Goal: Task Accomplishment & Management: Use online tool/utility

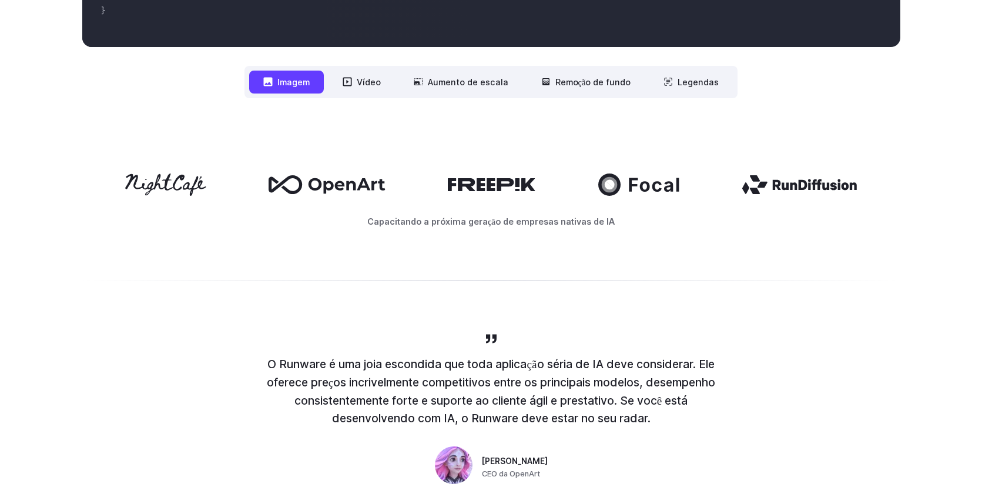
scroll to position [522, 0]
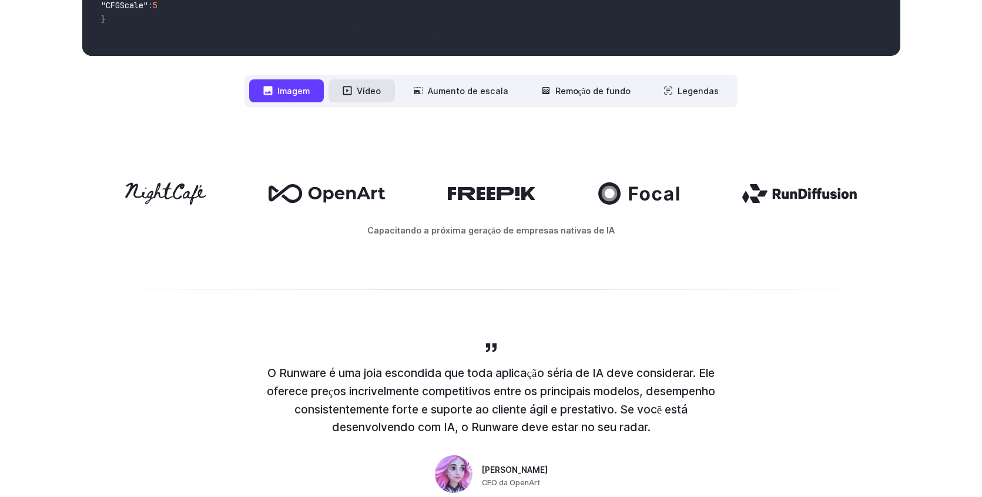
click at [358, 88] on button "Vídeo" at bounding box center [361, 90] width 66 height 23
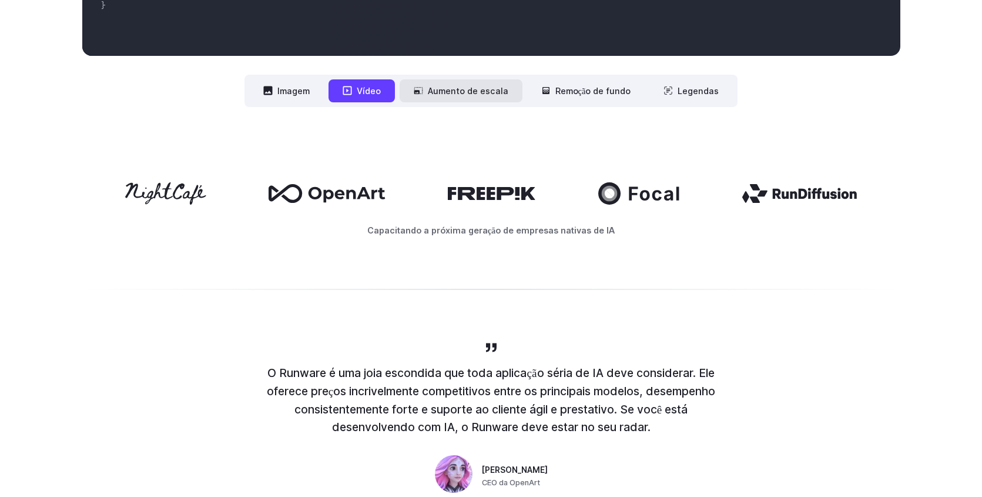
click at [468, 97] on font "Aumento de escala" at bounding box center [468, 91] width 81 height 14
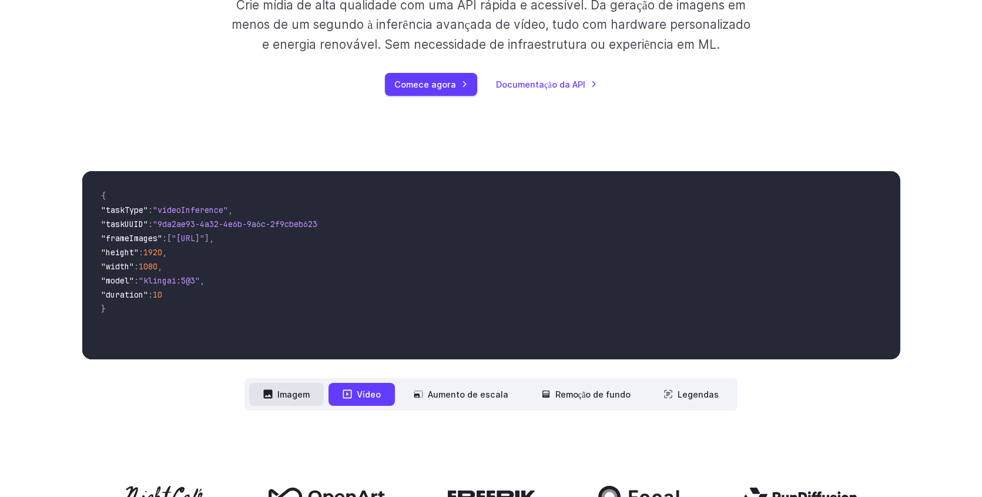
click at [307, 387] on font "Imagem" at bounding box center [293, 394] width 32 height 14
click at [308, 386] on button "Imagem" at bounding box center [286, 394] width 75 height 23
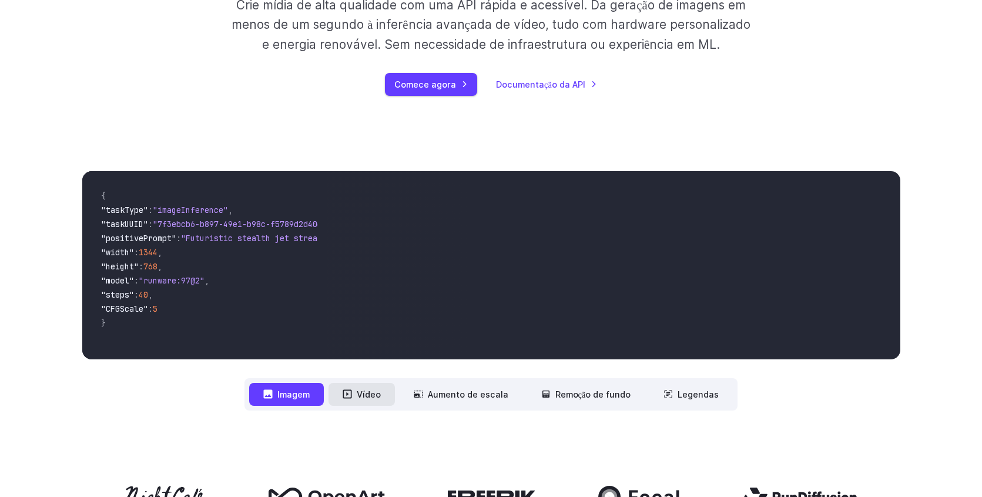
click at [377, 393] on font "Vídeo" at bounding box center [369, 394] width 24 height 10
click at [367, 396] on font "Vídeo" at bounding box center [369, 394] width 24 height 10
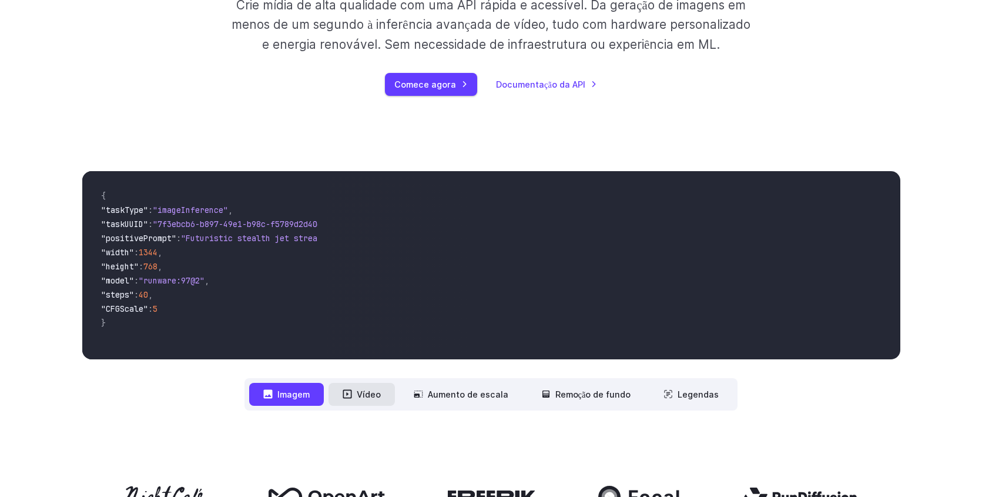
click at [367, 391] on font "Vídeo" at bounding box center [369, 394] width 24 height 10
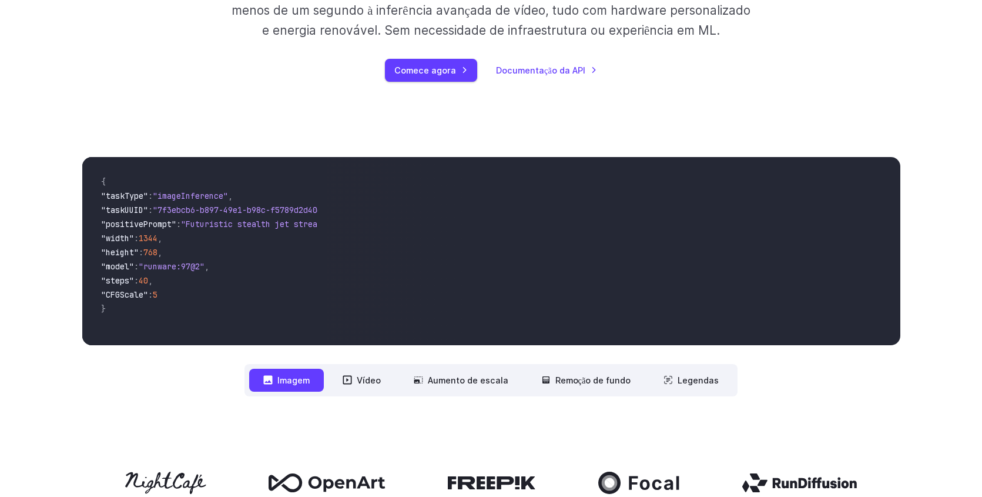
scroll to position [249, 0]
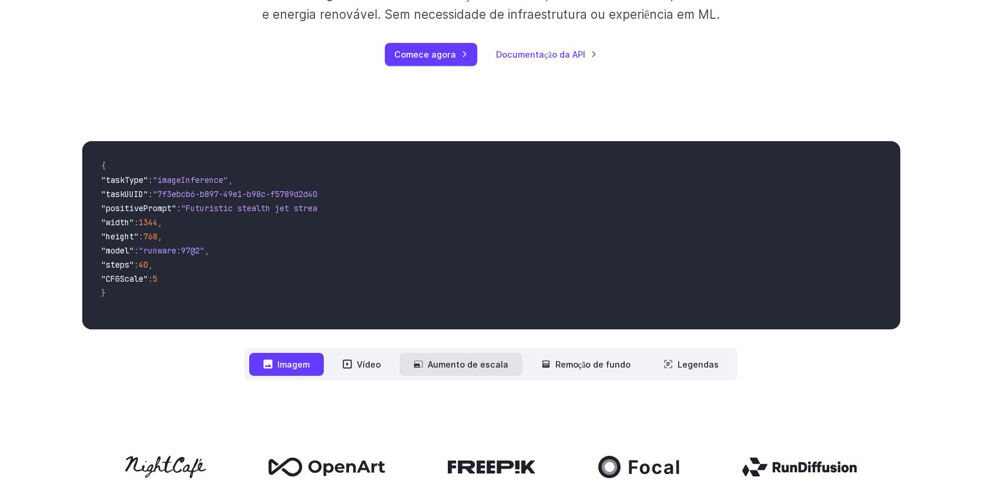
click at [443, 369] on font "Aumento de escala" at bounding box center [468, 364] width 81 height 10
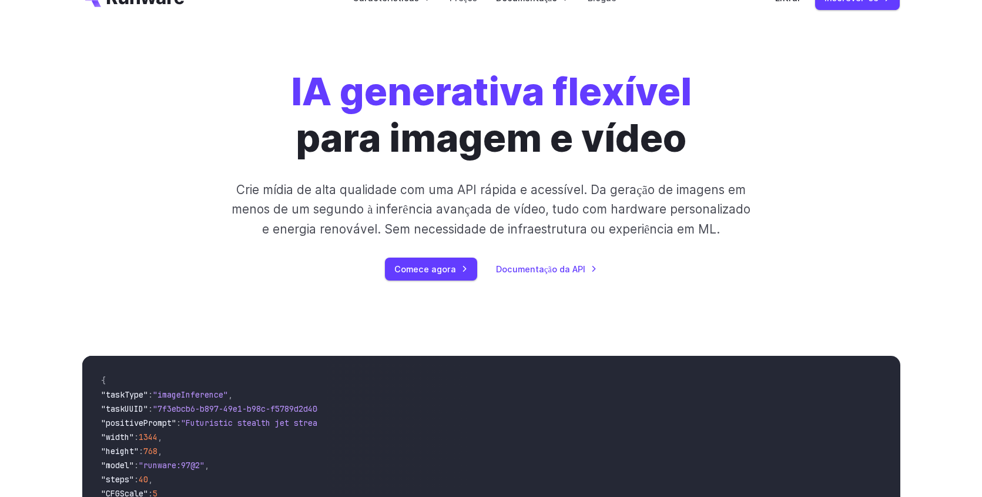
scroll to position [0, 0]
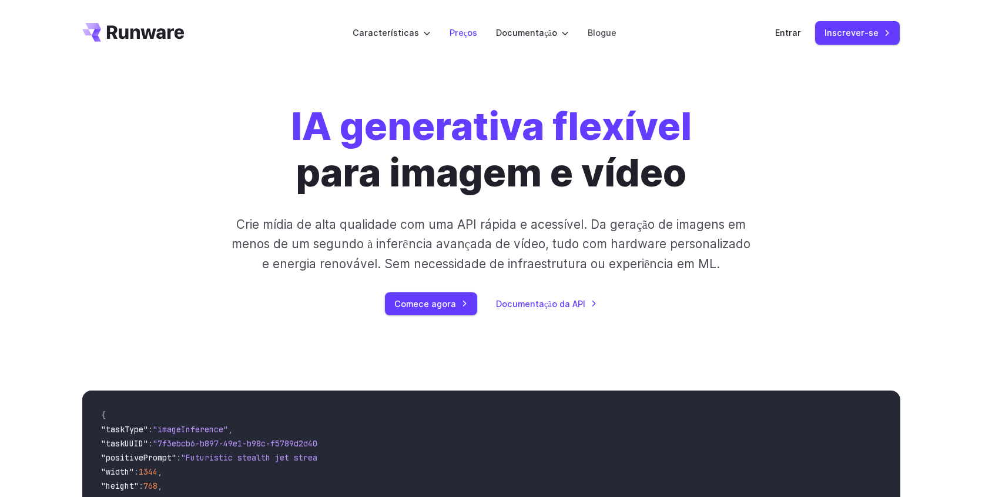
click at [471, 30] on font "Preços" at bounding box center [464, 33] width 28 height 10
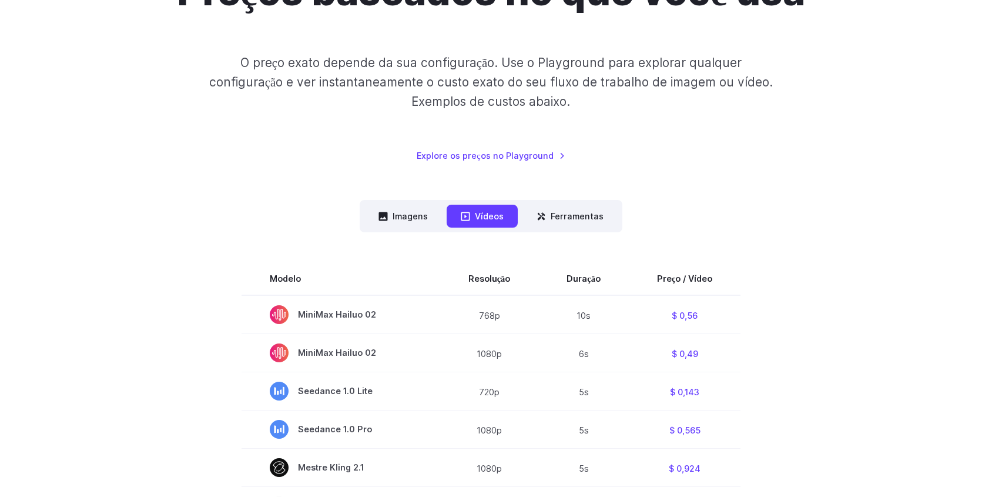
scroll to position [159, 0]
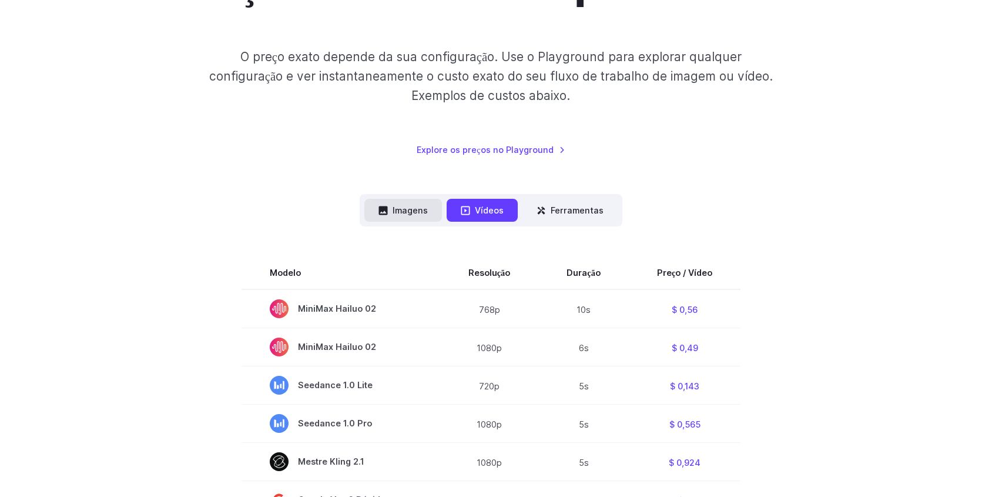
click at [402, 209] on font "Imagens" at bounding box center [410, 210] width 35 height 10
click at [400, 203] on font "Imagens" at bounding box center [410, 210] width 35 height 14
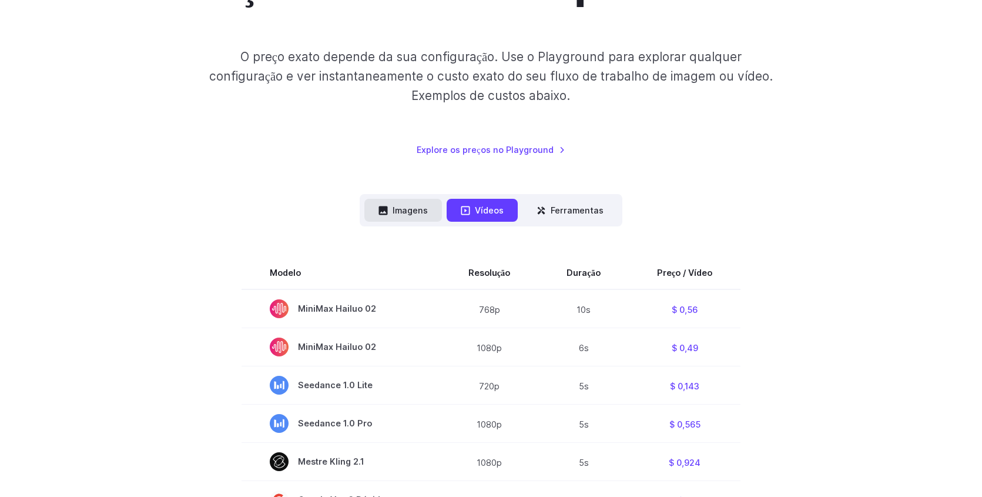
click at [400, 203] on font "Imagens" at bounding box center [410, 210] width 35 height 14
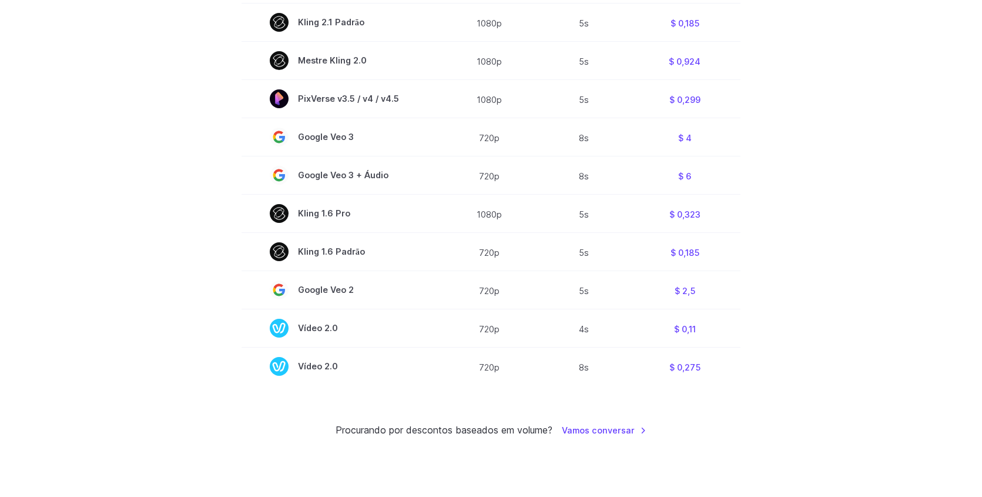
scroll to position [0, 0]
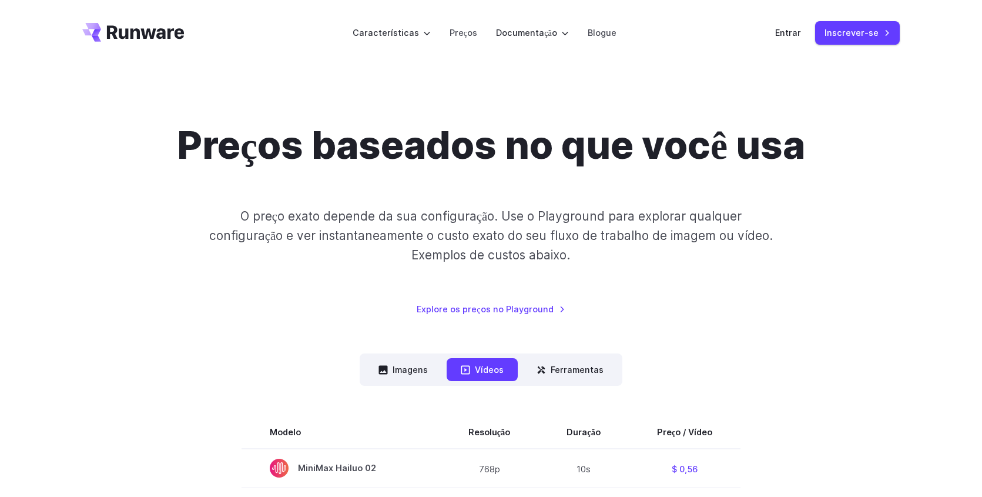
drag, startPoint x: 857, startPoint y: 32, endPoint x: 287, endPoint y: 9, distance: 569.8
click at [840, 30] on font "Inscrever-se" at bounding box center [851, 33] width 54 height 10
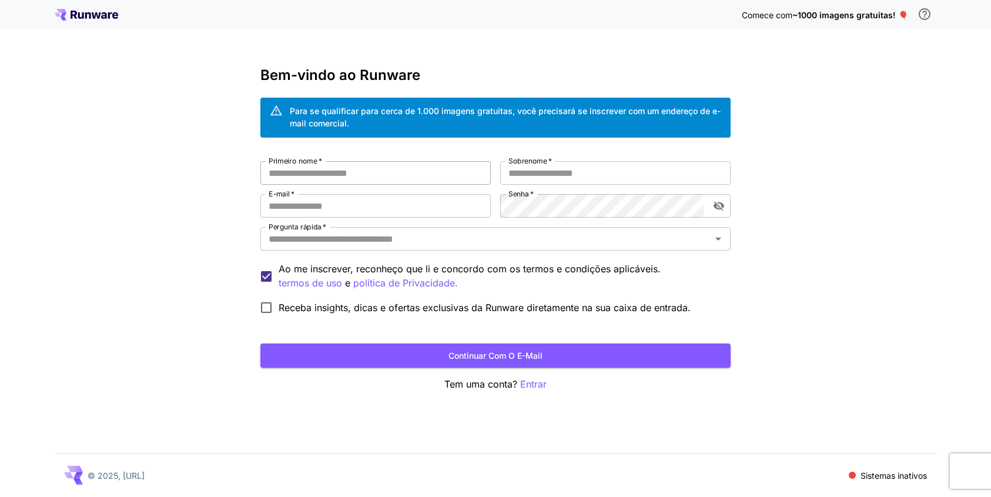
click at [298, 173] on input "Primeiro nome   *" at bounding box center [375, 173] width 230 height 24
type input "****"
type input "******"
click at [360, 170] on input "****" at bounding box center [375, 173] width 230 height 24
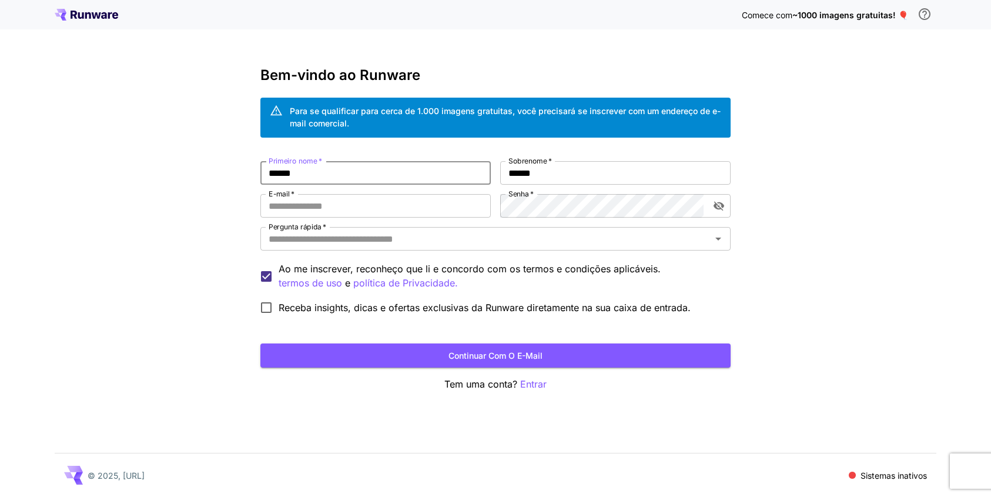
type input "******"
paste input "**********"
type input "**********"
click at [446, 231] on input "Pergunta rápida   *" at bounding box center [486, 238] width 444 height 16
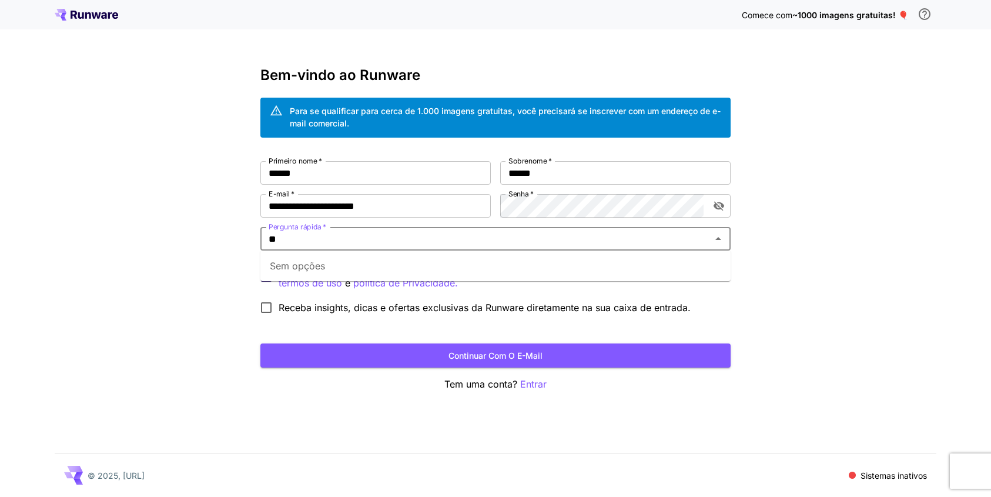
type input "*"
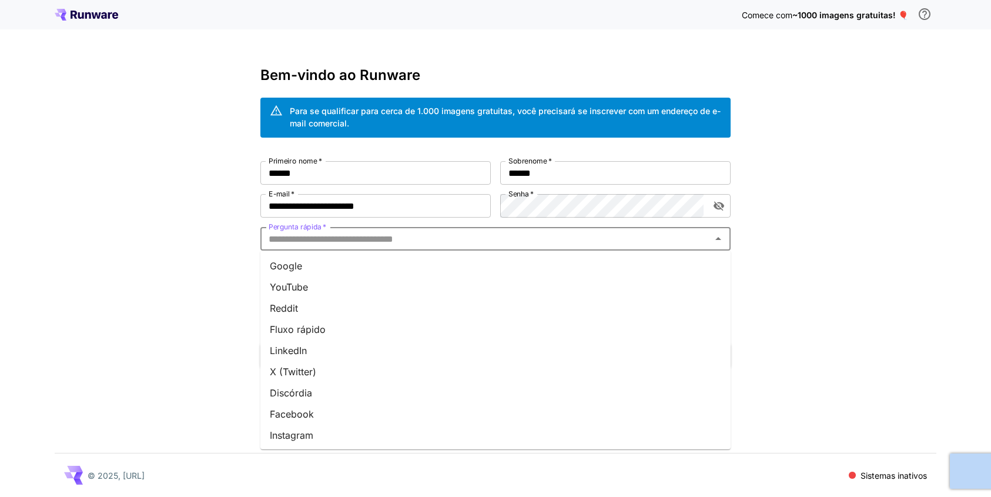
click at [229, 319] on div "**********" at bounding box center [495, 248] width 991 height 497
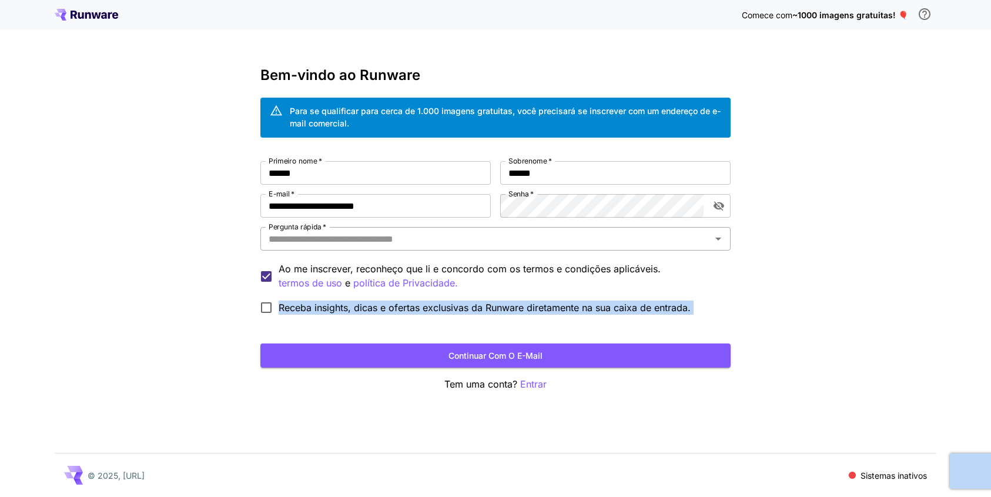
click at [316, 236] on input "Pergunta rápida   *" at bounding box center [486, 238] width 444 height 16
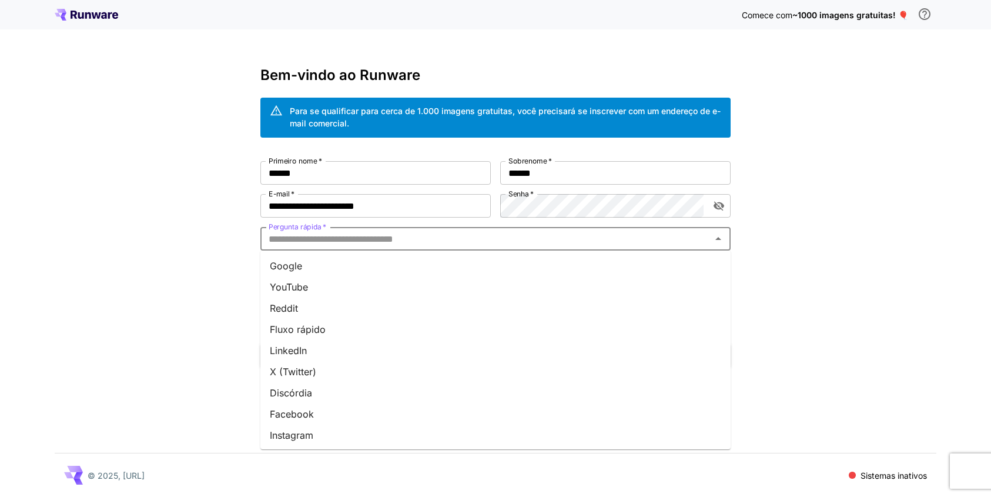
click at [296, 324] on font "Fluxo rápido" at bounding box center [298, 329] width 56 height 12
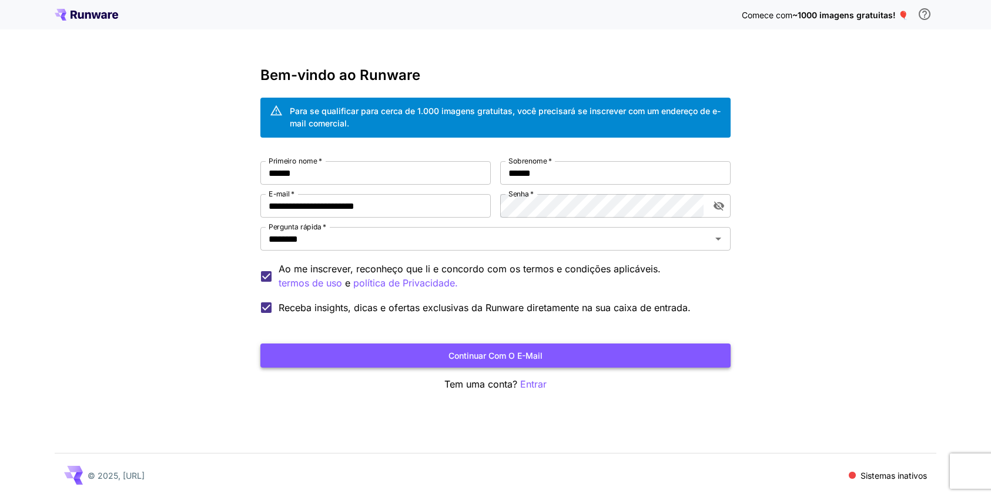
click at [431, 366] on button "Continuar com o e-mail" at bounding box center [495, 355] width 470 height 24
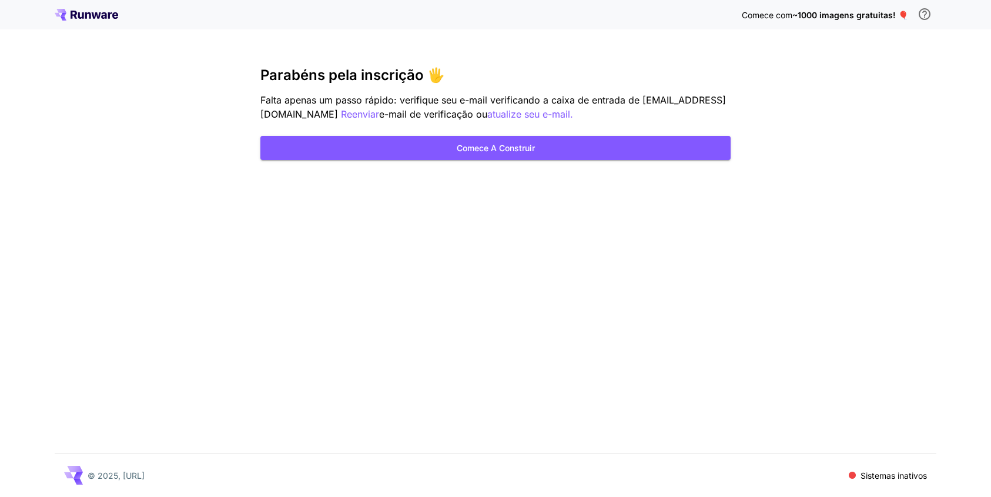
click at [856, 136] on div "Comece com ~1000 imagens gratuitas! 🎈 Parabéns pela inscrição 🖐️ Falta apenas u…" at bounding box center [495, 248] width 991 height 497
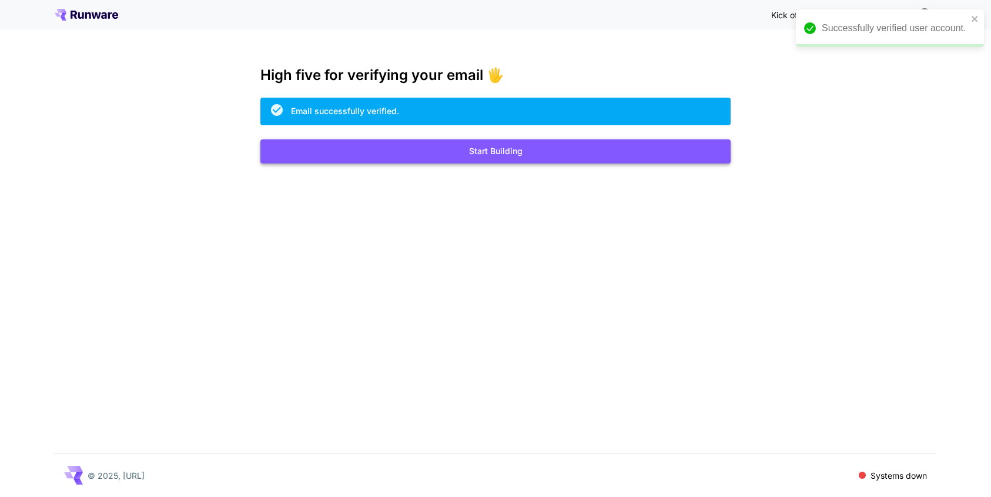
click at [521, 155] on button "Start Building" at bounding box center [495, 151] width 470 height 24
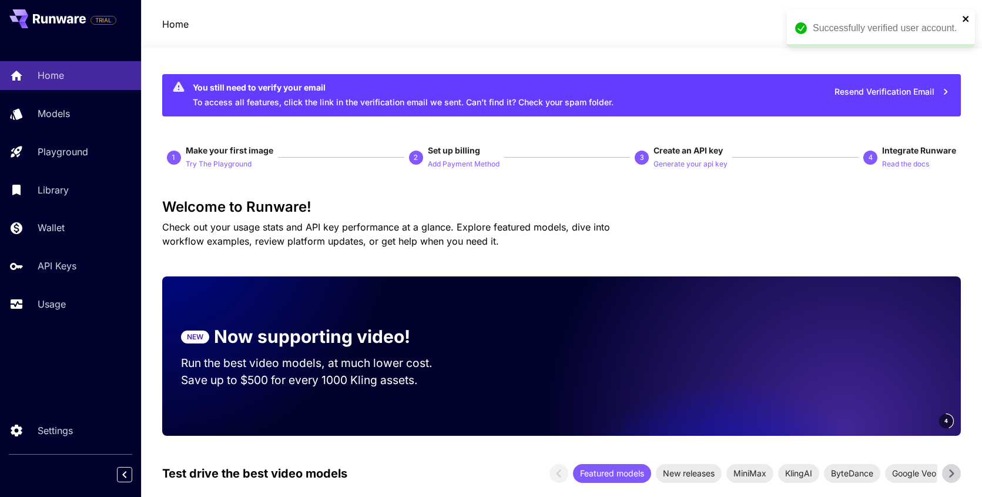
click at [966, 18] on icon "close" at bounding box center [965, 19] width 6 height 6
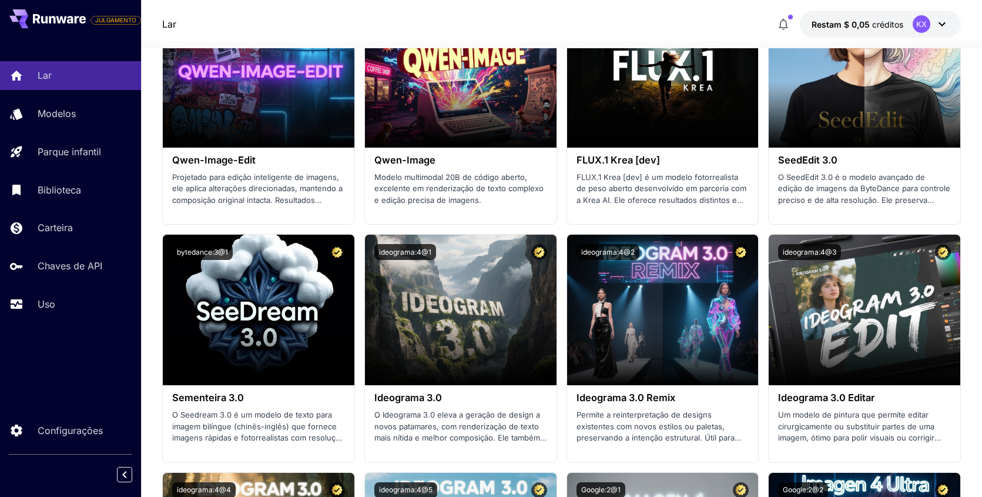
scroll to position [1759, 0]
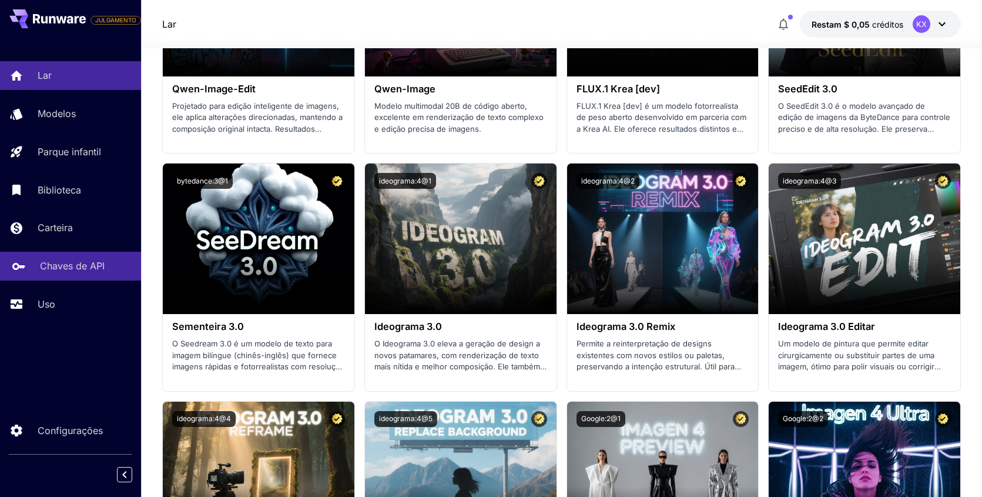
click at [92, 261] on font "Chaves de API" at bounding box center [72, 266] width 65 height 12
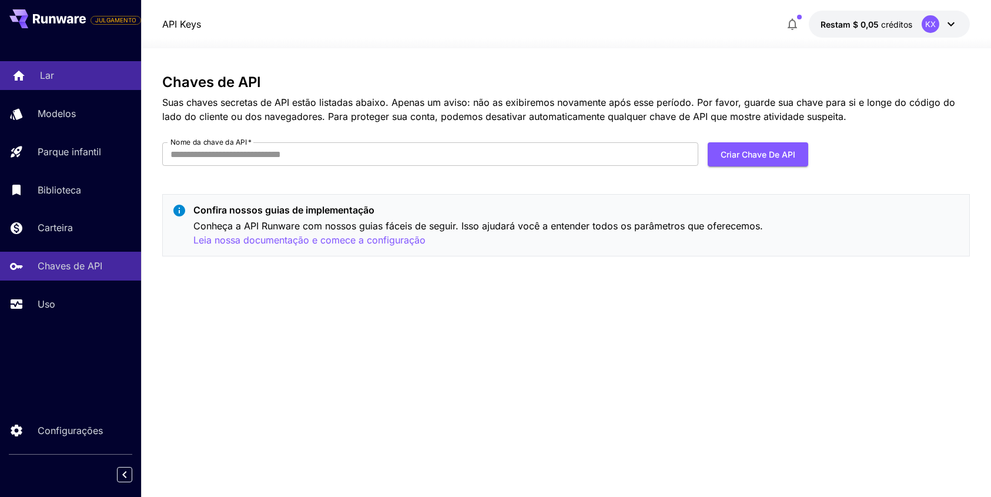
click at [77, 88] on link "Lar" at bounding box center [70, 75] width 141 height 29
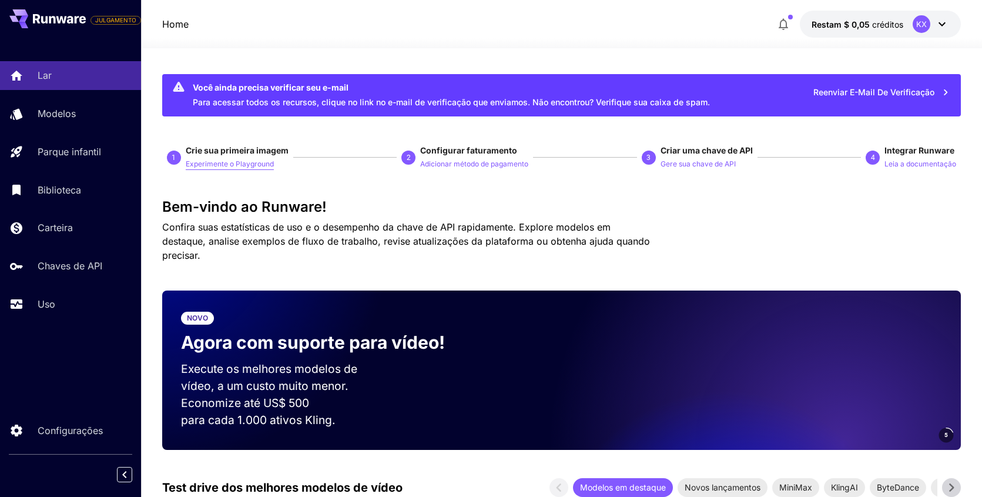
click at [203, 166] on font "Experimente o Playground" at bounding box center [230, 163] width 88 height 9
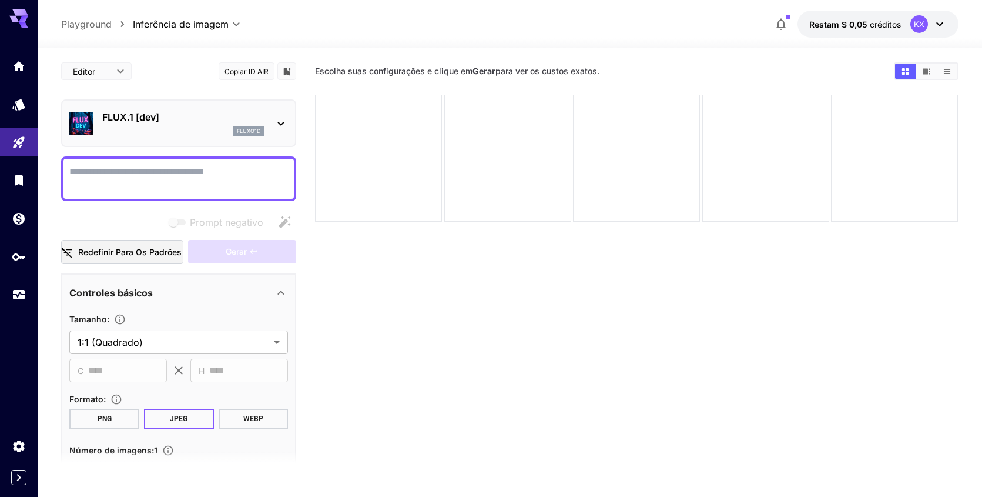
click at [118, 173] on textarea "Prompt negativo" at bounding box center [178, 179] width 219 height 28
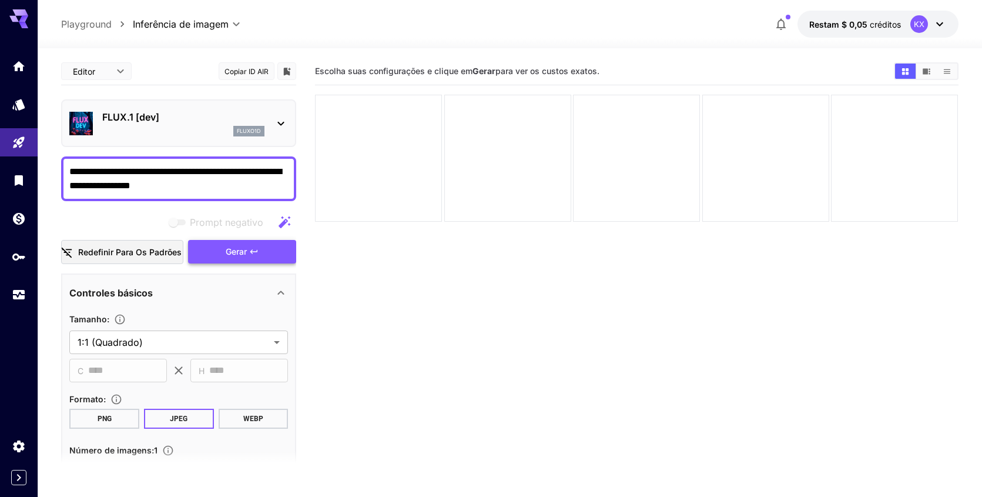
type textarea "**********"
click at [246, 260] on button "Gerar" at bounding box center [242, 252] width 108 height 24
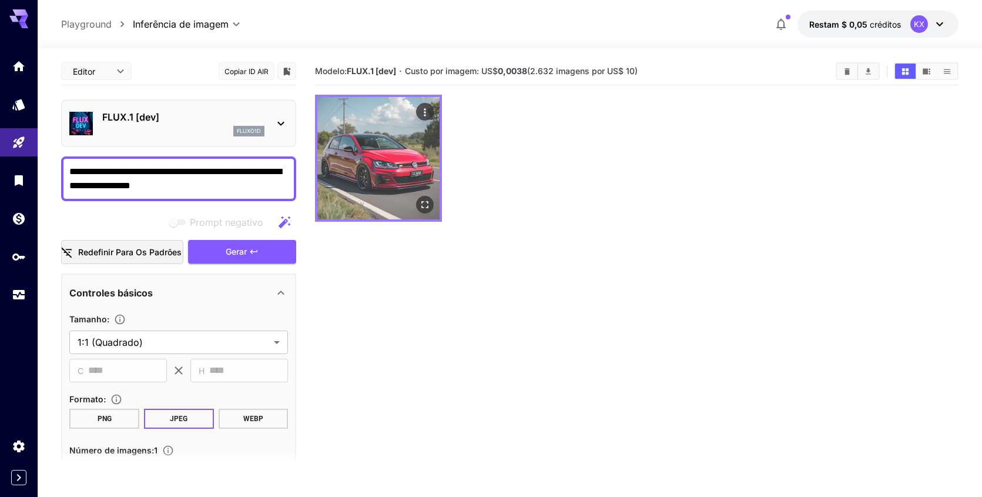
click at [335, 187] on img at bounding box center [378, 158] width 122 height 122
click at [434, 207] on div "Abrir em tela cheia" at bounding box center [426, 205] width 18 height 18
click at [427, 209] on icon "Abrir em tela cheia" at bounding box center [426, 205] width 12 height 12
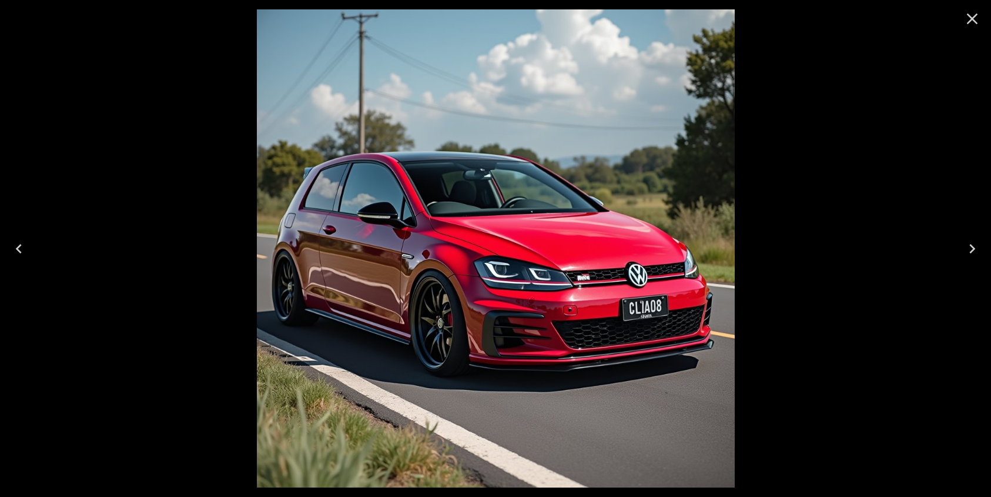
click at [979, 18] on icon "Close" at bounding box center [971, 18] width 19 height 19
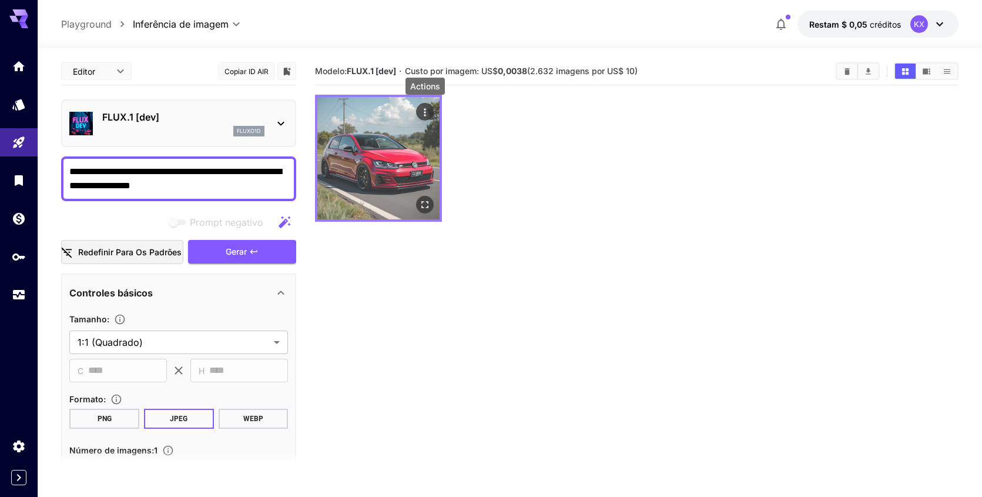
click at [420, 114] on icon "Ações" at bounding box center [426, 112] width 12 height 12
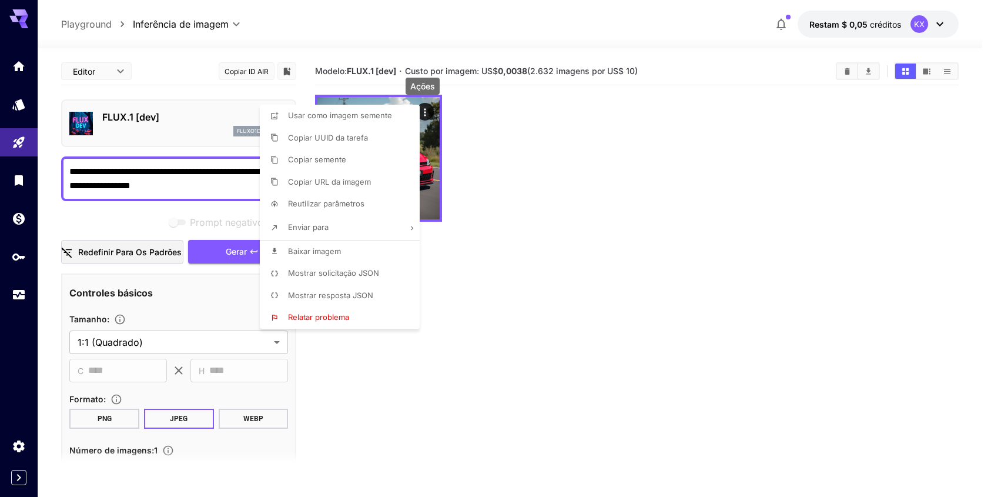
click at [507, 170] on div at bounding box center [495, 248] width 991 height 497
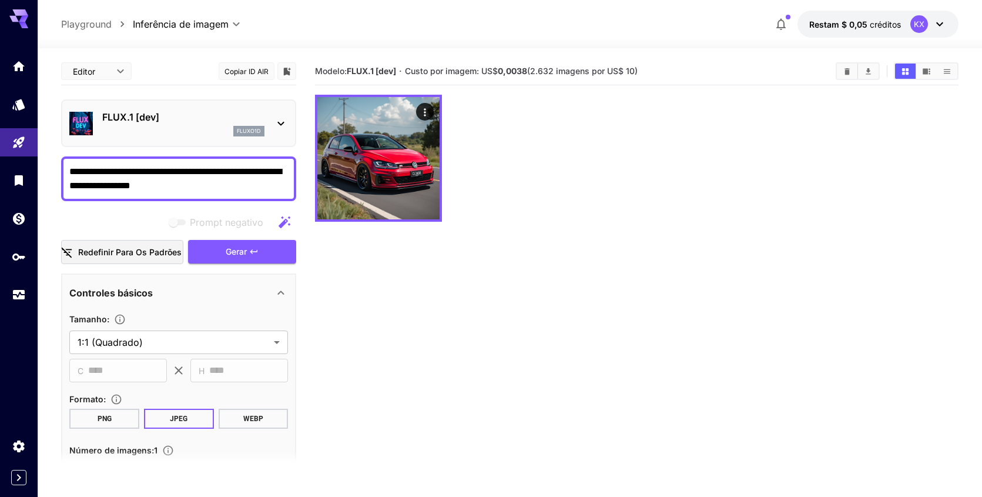
click at [943, 23] on icon at bounding box center [940, 24] width 14 height 14
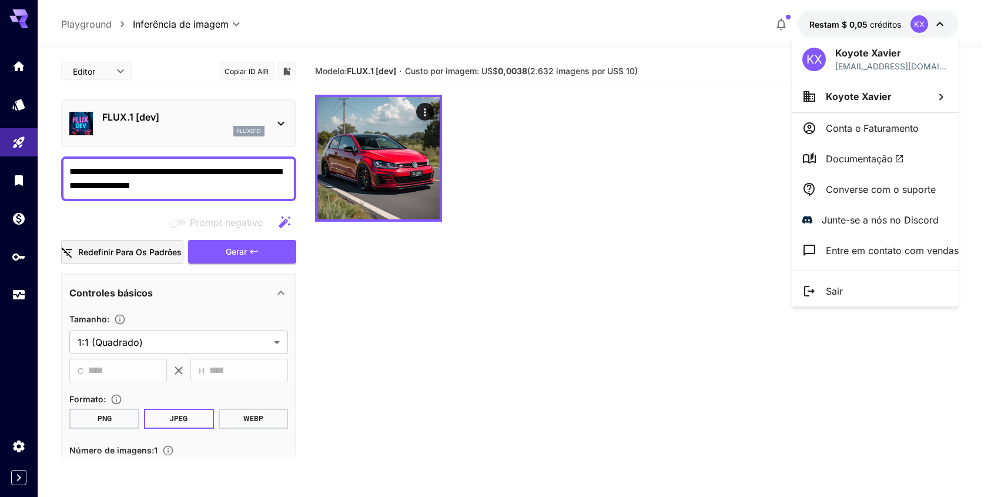
click at [943, 23] on div at bounding box center [495, 248] width 991 height 497
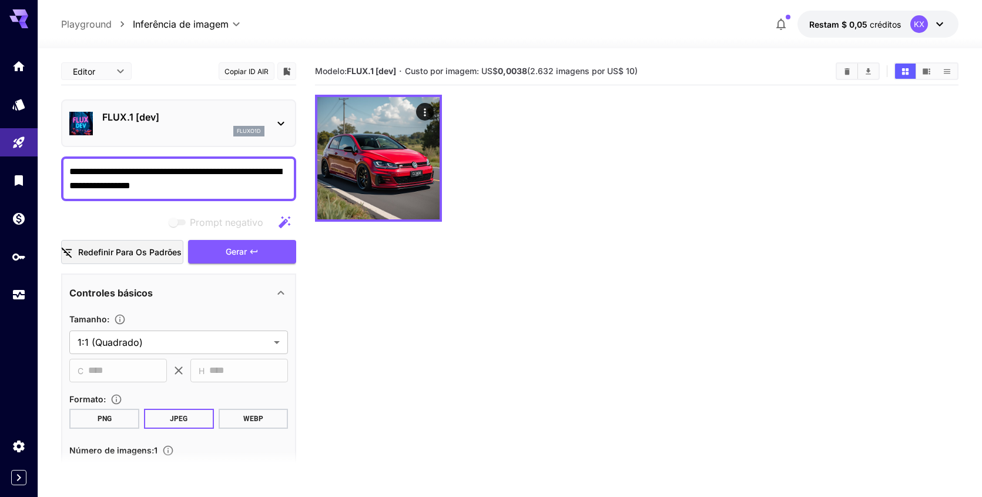
click at [789, 122] on div at bounding box center [636, 158] width 643 height 127
click at [947, 23] on button "Restam $ 0,05 créditos KX" at bounding box center [877, 24] width 161 height 27
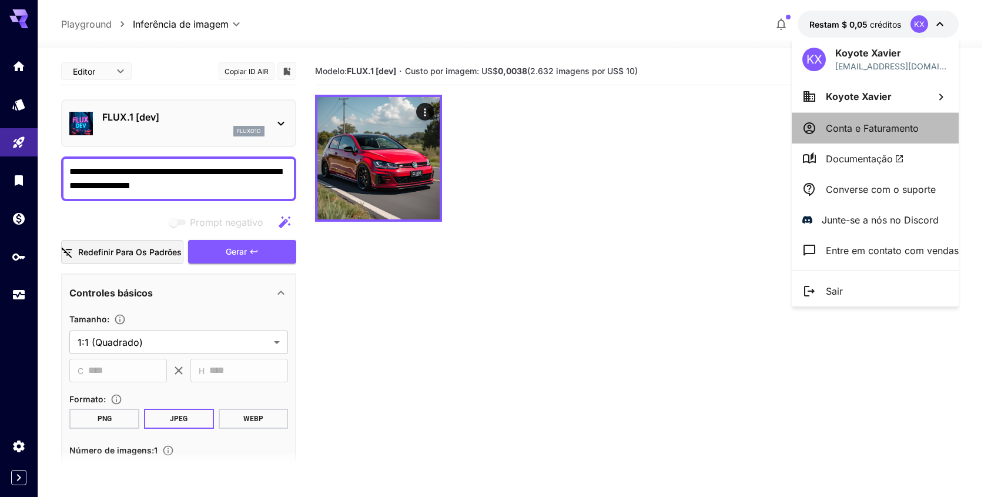
click at [915, 125] on font "Conta e Faturamento" at bounding box center [872, 128] width 93 height 12
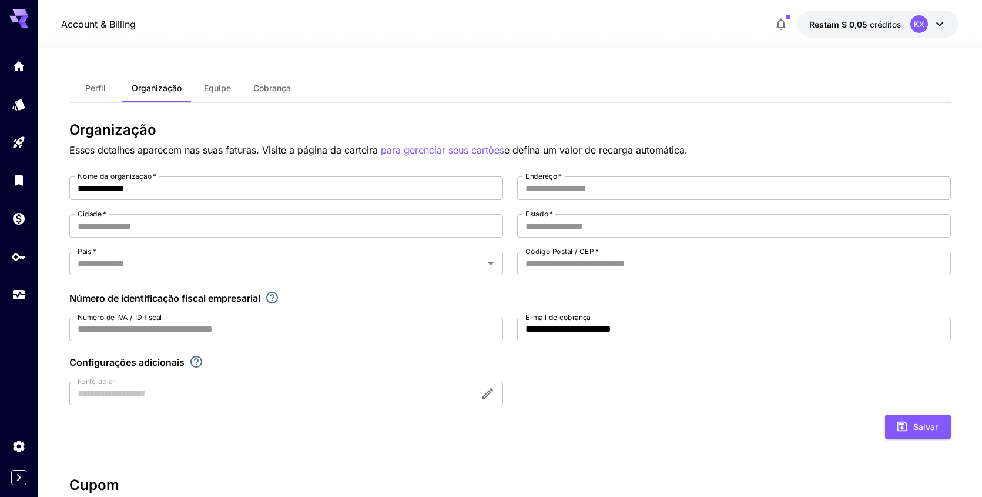
click at [230, 90] on button "Equipe" at bounding box center [217, 88] width 53 height 28
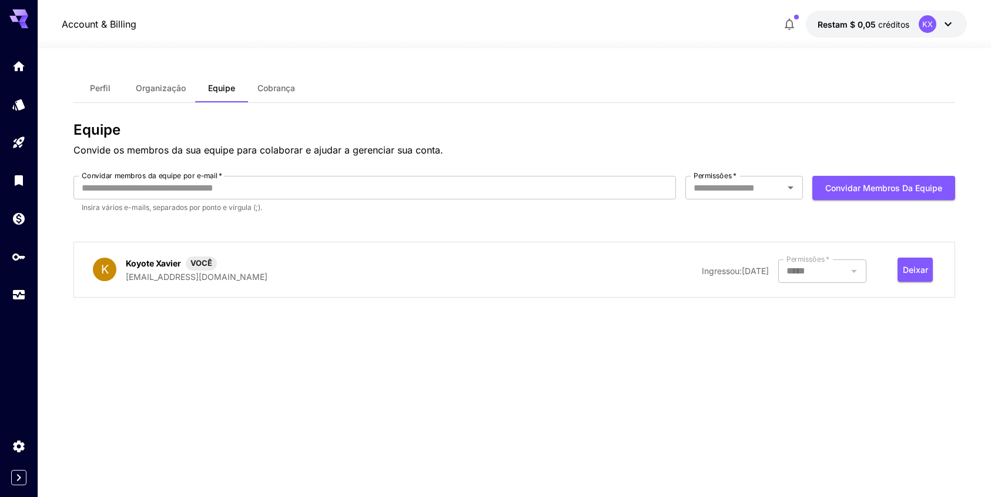
click at [267, 89] on font "Cobrança" at bounding box center [276, 88] width 38 height 10
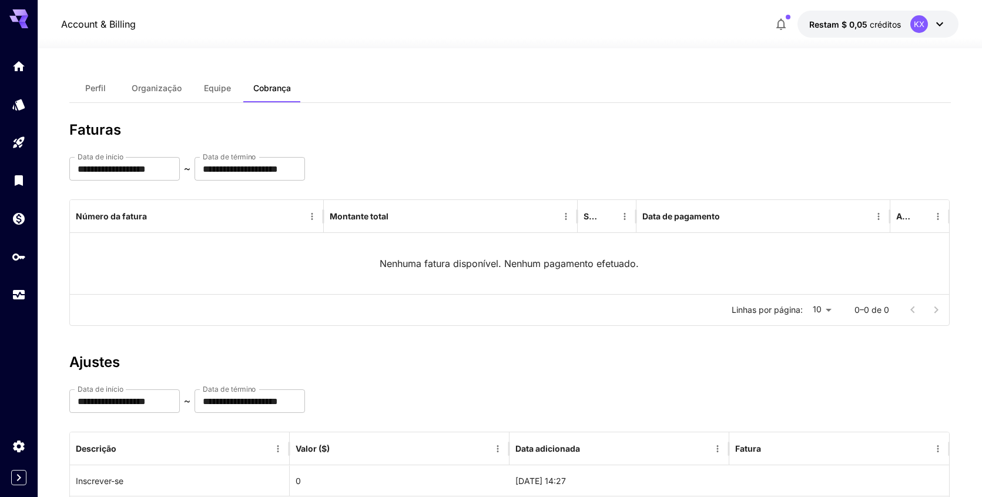
click at [214, 92] on font "Equipe" at bounding box center [217, 88] width 27 height 10
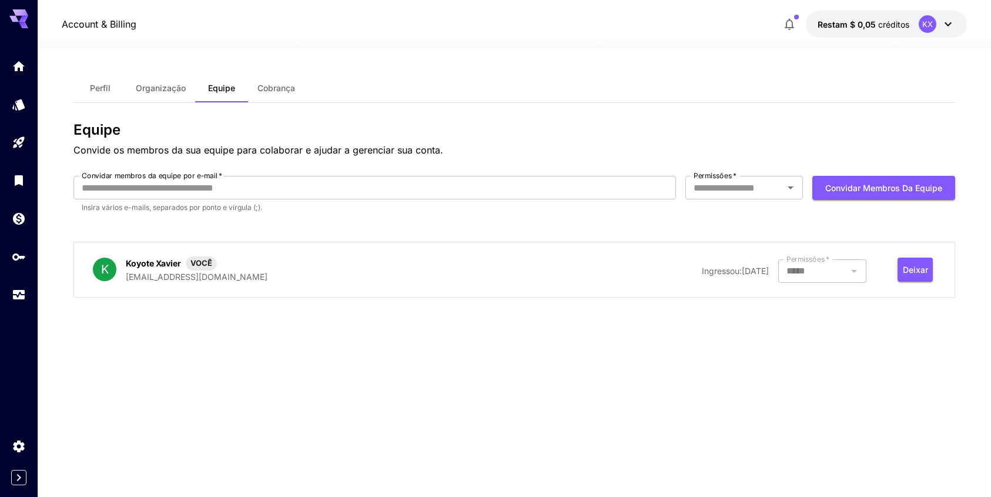
click at [268, 90] on font "Cobrança" at bounding box center [276, 88] width 38 height 10
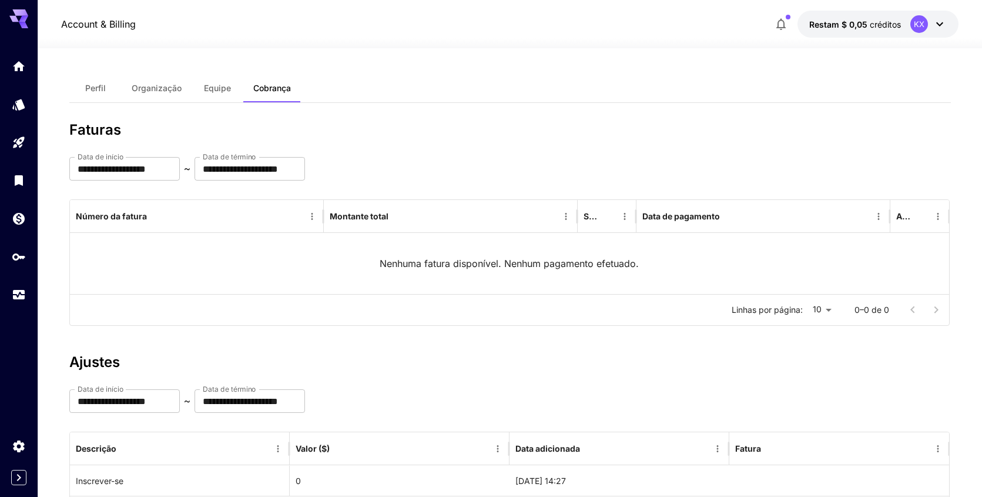
click at [223, 94] on button "Equipe" at bounding box center [217, 88] width 53 height 28
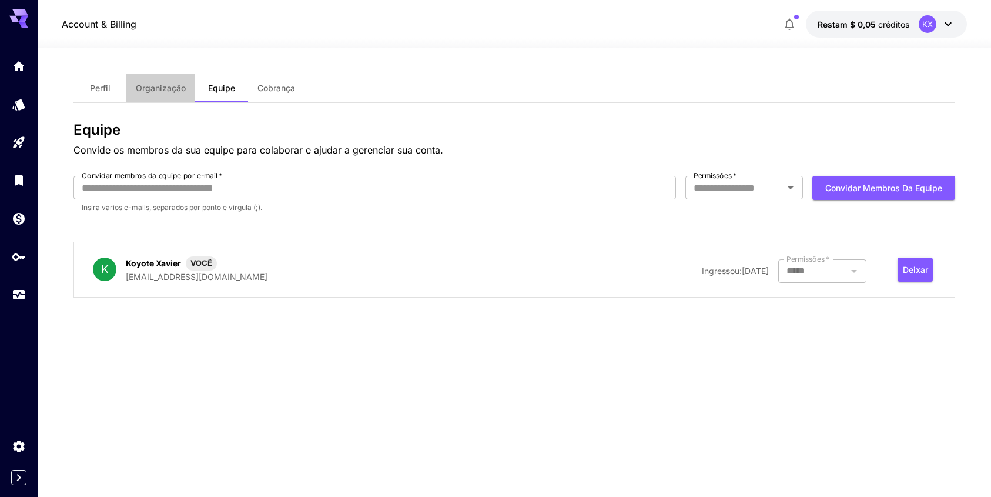
click at [176, 89] on font "Organização" at bounding box center [161, 88] width 50 height 10
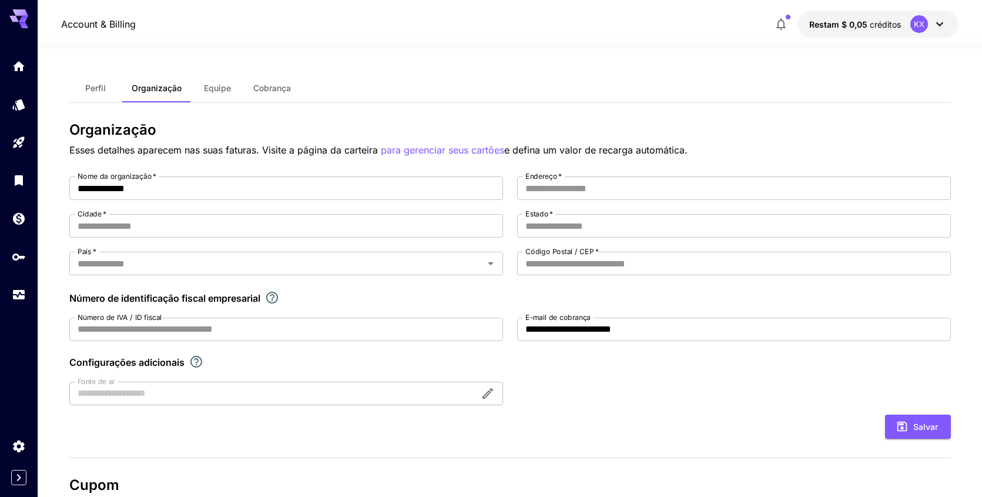
click at [118, 90] on button "Perfil" at bounding box center [95, 88] width 53 height 28
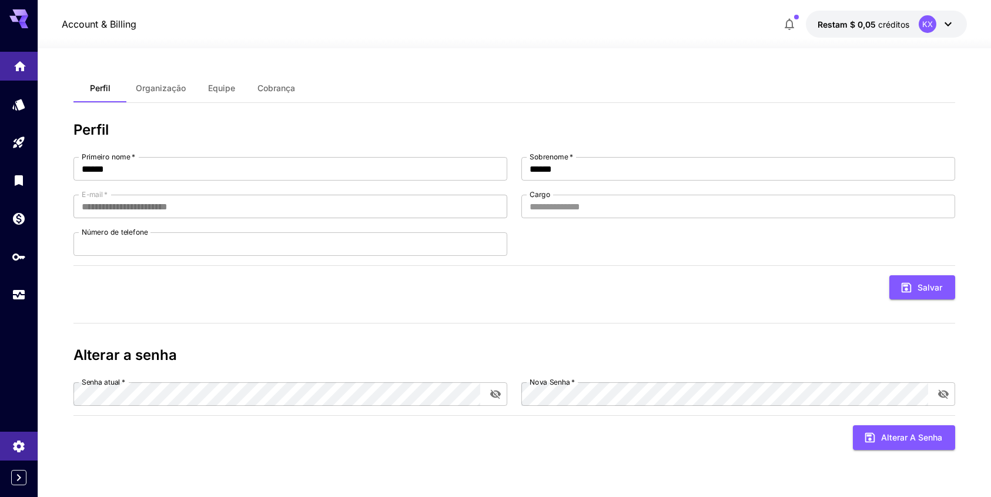
click at [18, 74] on link at bounding box center [19, 66] width 38 height 29
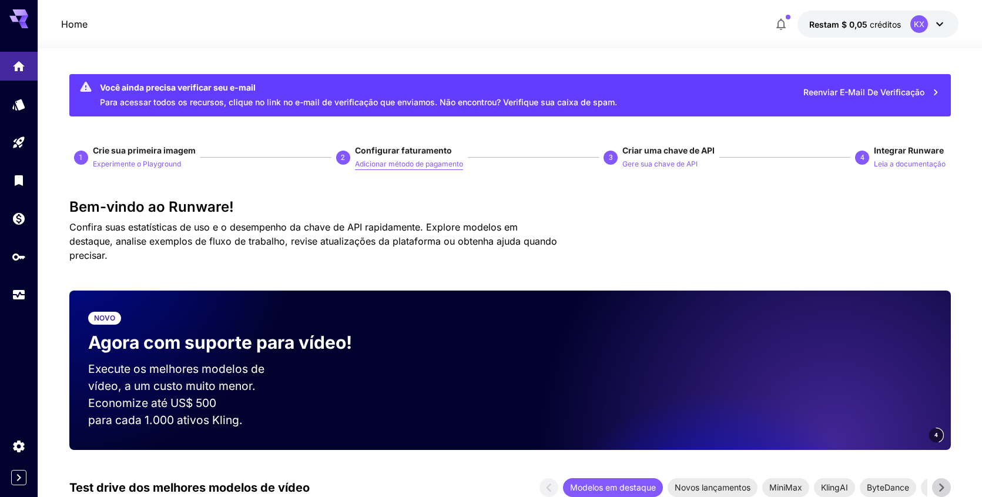
click at [431, 166] on font "Adicionar método de pagamento" at bounding box center [409, 163] width 108 height 9
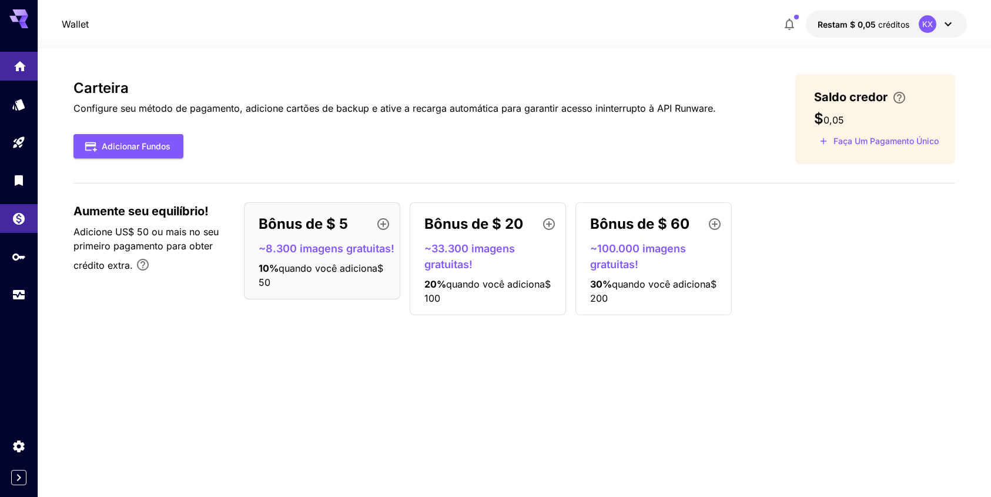
click at [16, 65] on icon "Lar" at bounding box center [20, 63] width 12 height 10
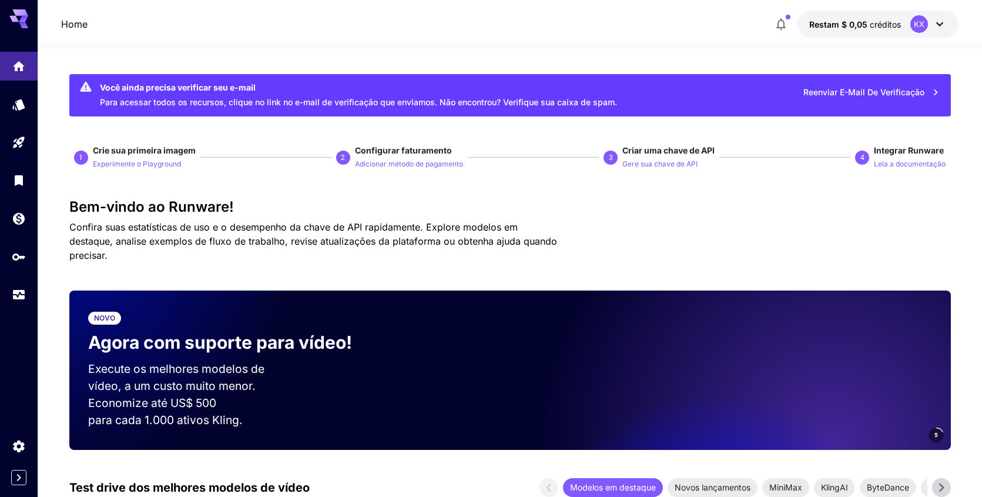
click at [646, 157] on button "Gere sua chave de API" at bounding box center [659, 163] width 75 height 14
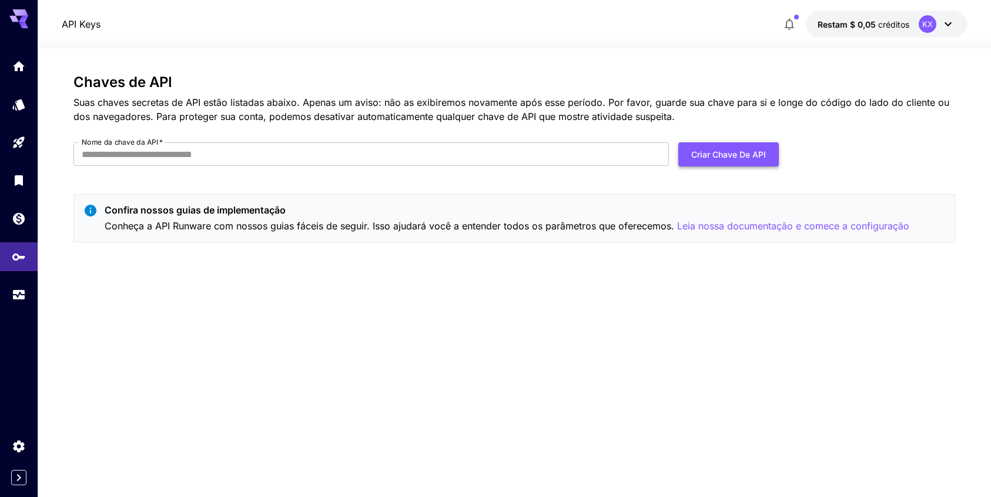
click at [709, 154] on font "Criar chave de API" at bounding box center [728, 154] width 75 height 10
click at [295, 152] on input "Nome da chave da API   *" at bounding box center [370, 154] width 595 height 24
type input "**********"
click at [702, 164] on button "Criar chave de API" at bounding box center [728, 154] width 100 height 24
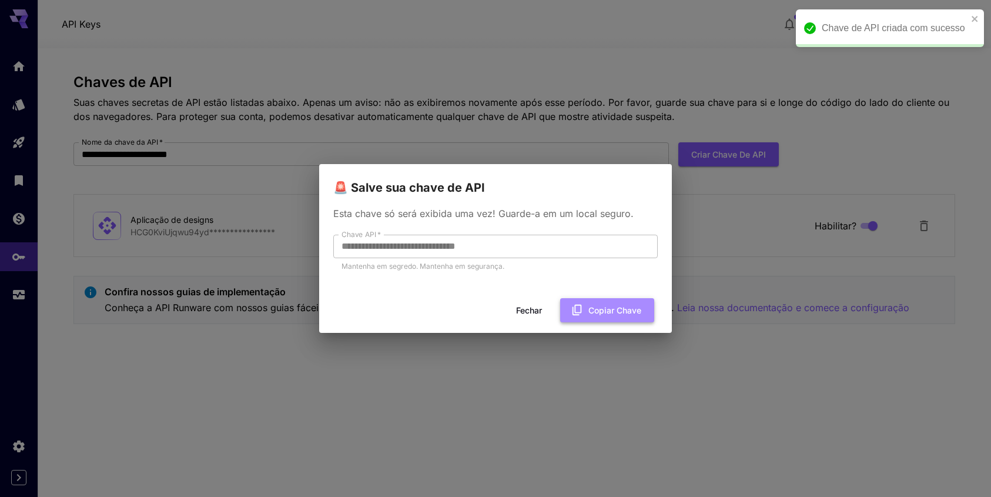
click at [606, 309] on font "Copiar chave" at bounding box center [614, 310] width 53 height 10
click at [608, 314] on font "Copiar chave" at bounding box center [614, 310] width 53 height 10
click at [528, 310] on font "Fechar" at bounding box center [529, 310] width 26 height 10
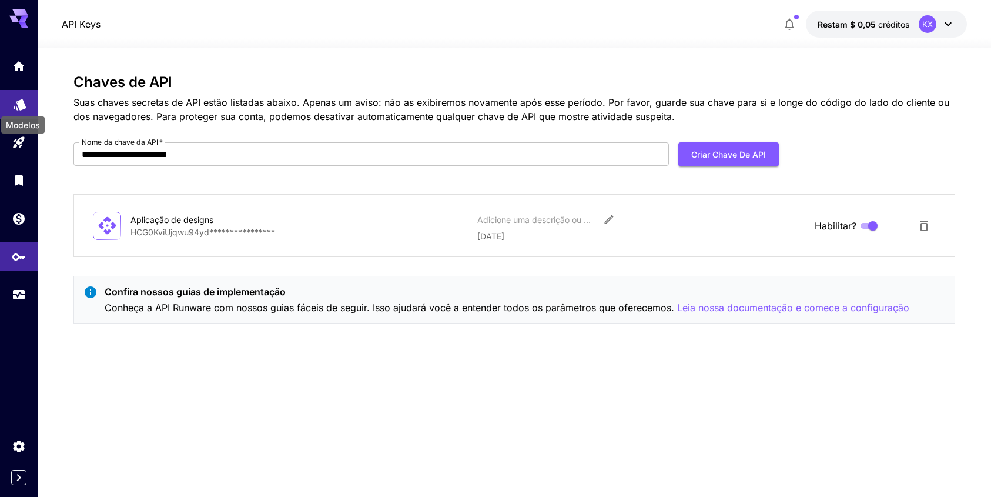
click at [15, 98] on icon "Modelos" at bounding box center [20, 100] width 14 height 14
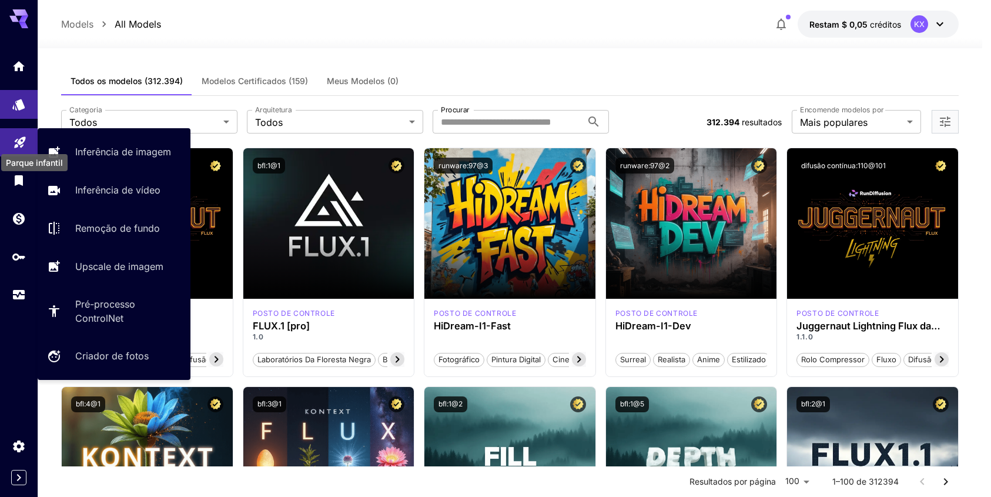
click at [19, 139] on icon "Parque infantil" at bounding box center [19, 138] width 11 height 11
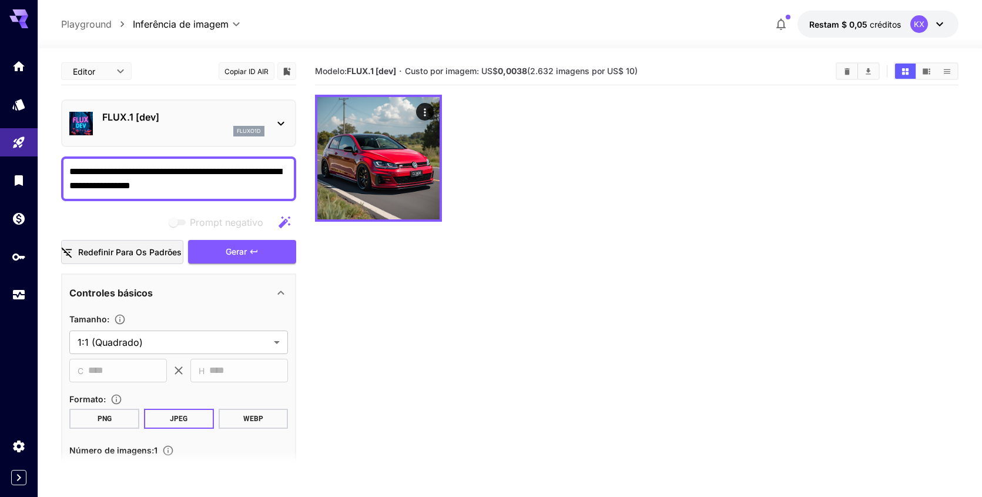
click at [551, 232] on section "Modelo: FLUX.1 [dev] · Custo por imagem: US$ 0,0038 (2.632 imagens por US$ 10)" at bounding box center [636, 306] width 643 height 497
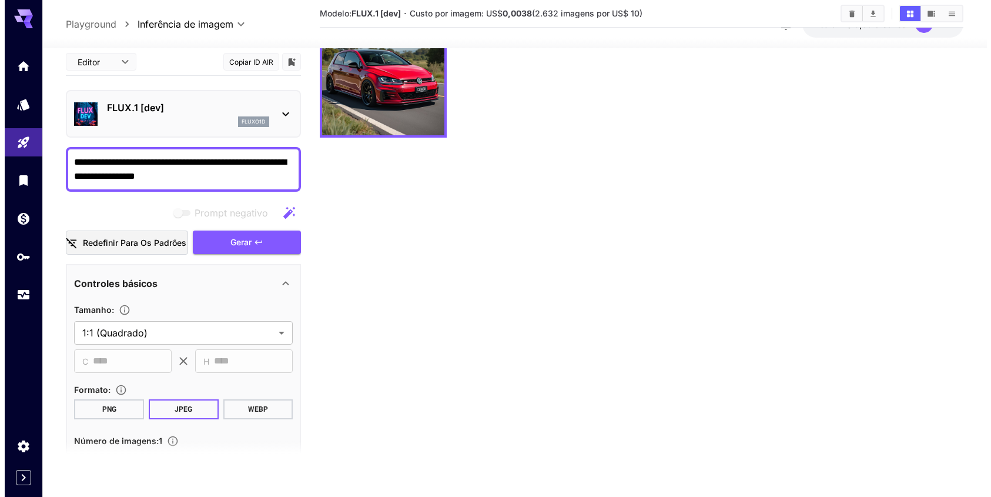
scroll to position [93, 0]
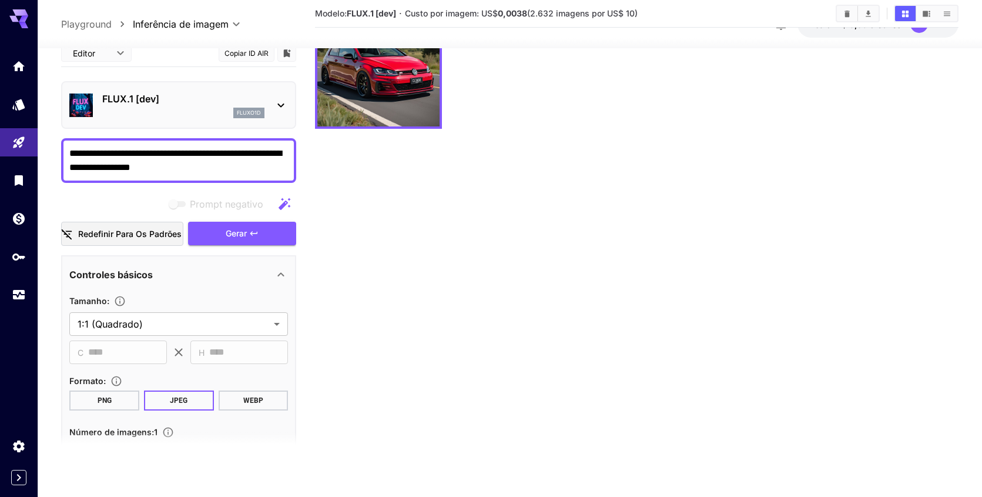
click at [280, 109] on icon at bounding box center [281, 105] width 14 height 14
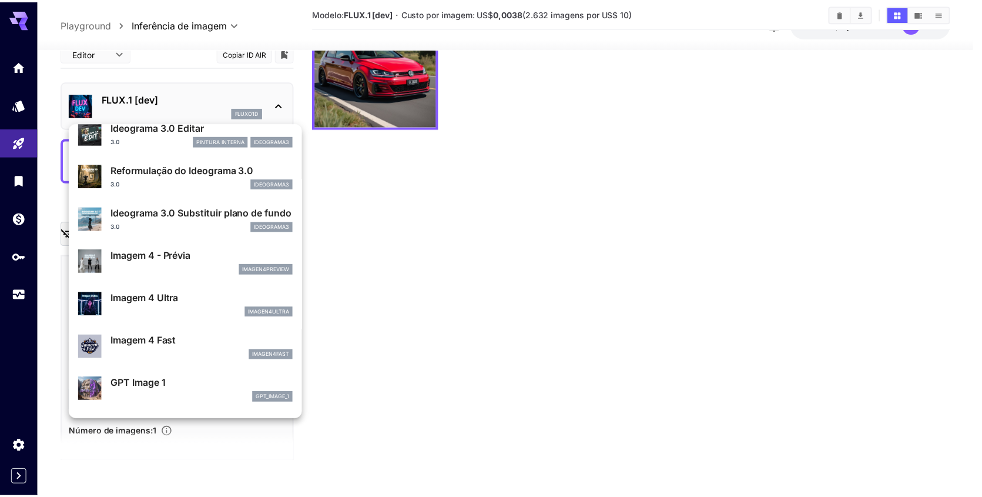
scroll to position [418, 0]
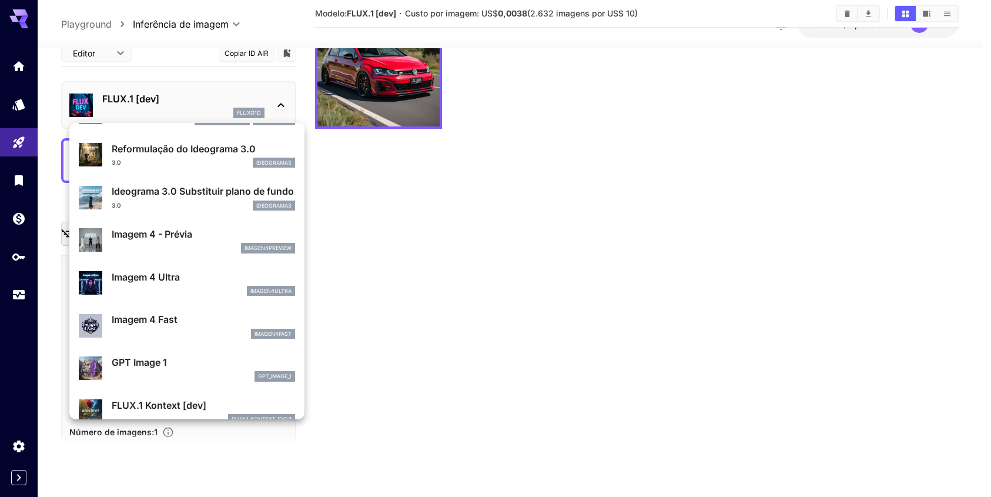
click at [452, 246] on div at bounding box center [495, 248] width 991 height 497
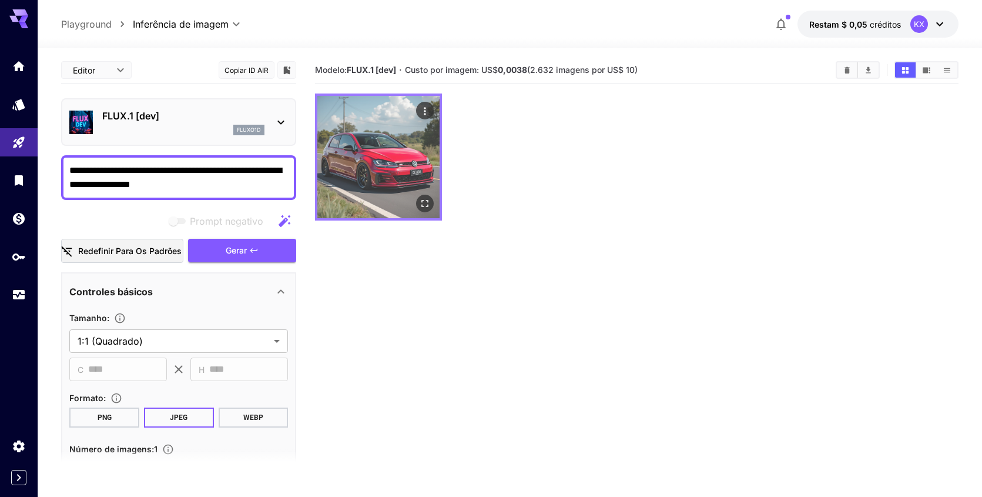
scroll to position [0, 0]
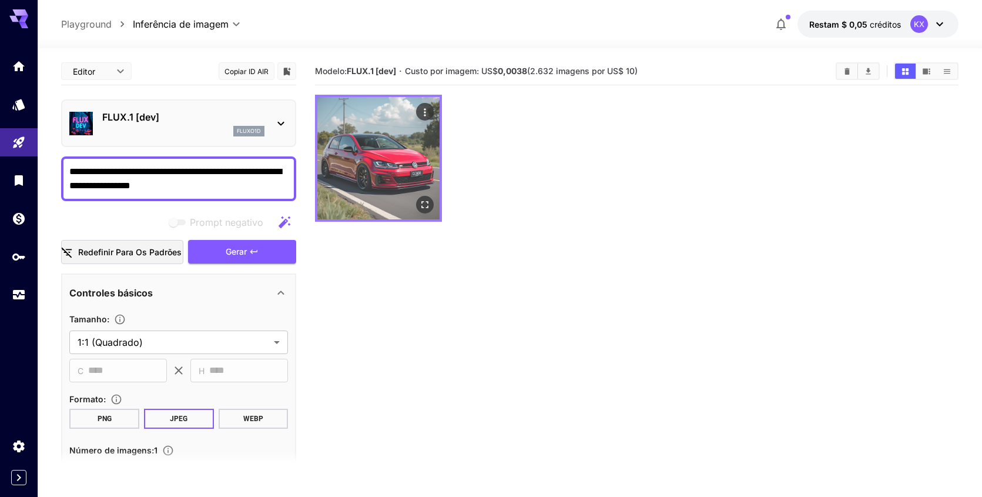
click at [395, 183] on img at bounding box center [378, 158] width 122 height 122
click at [432, 205] on button "Abrir em tela cheia" at bounding box center [426, 205] width 18 height 18
